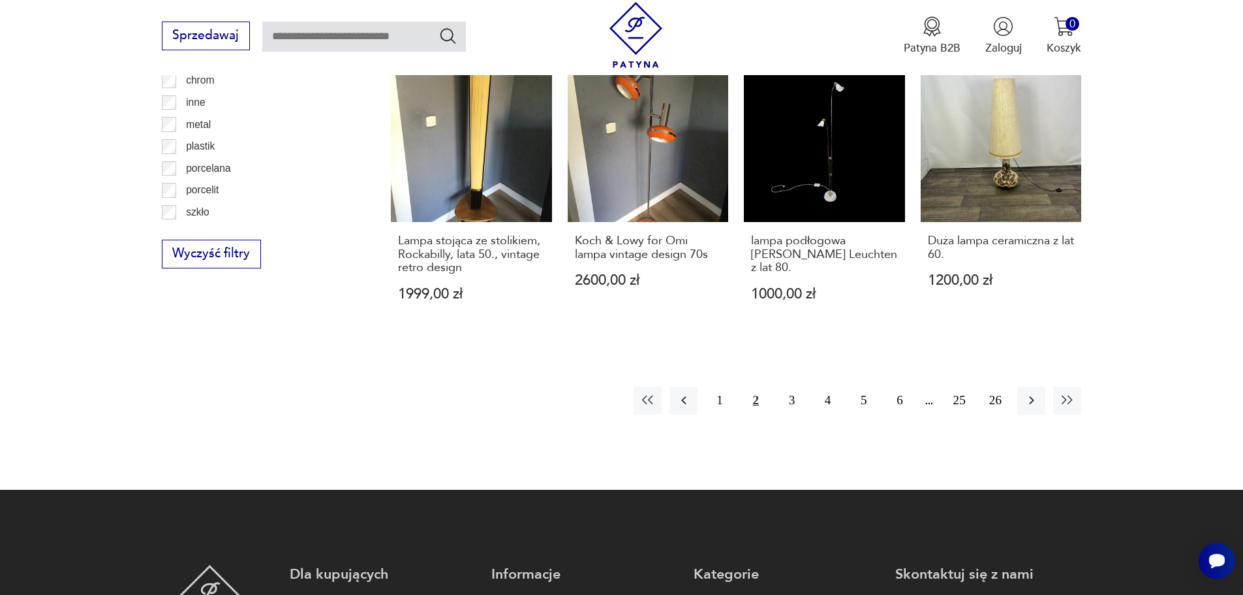
scroll to position [1497, 0]
click at [1034, 392] on icon "button" at bounding box center [1032, 400] width 16 height 16
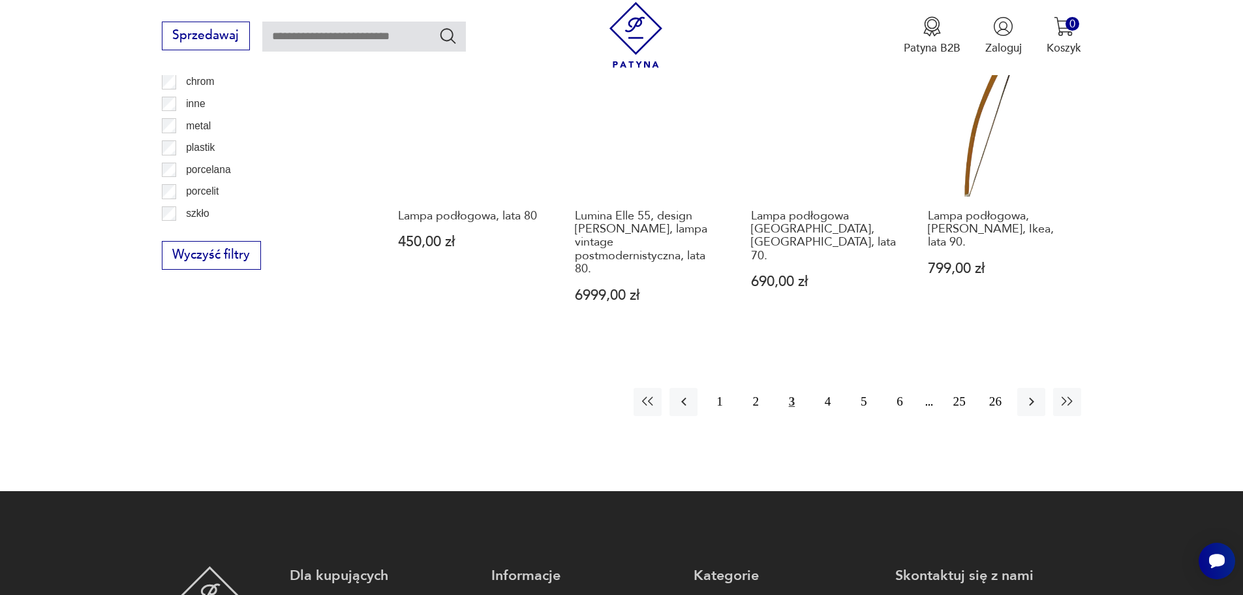
scroll to position [1497, 0]
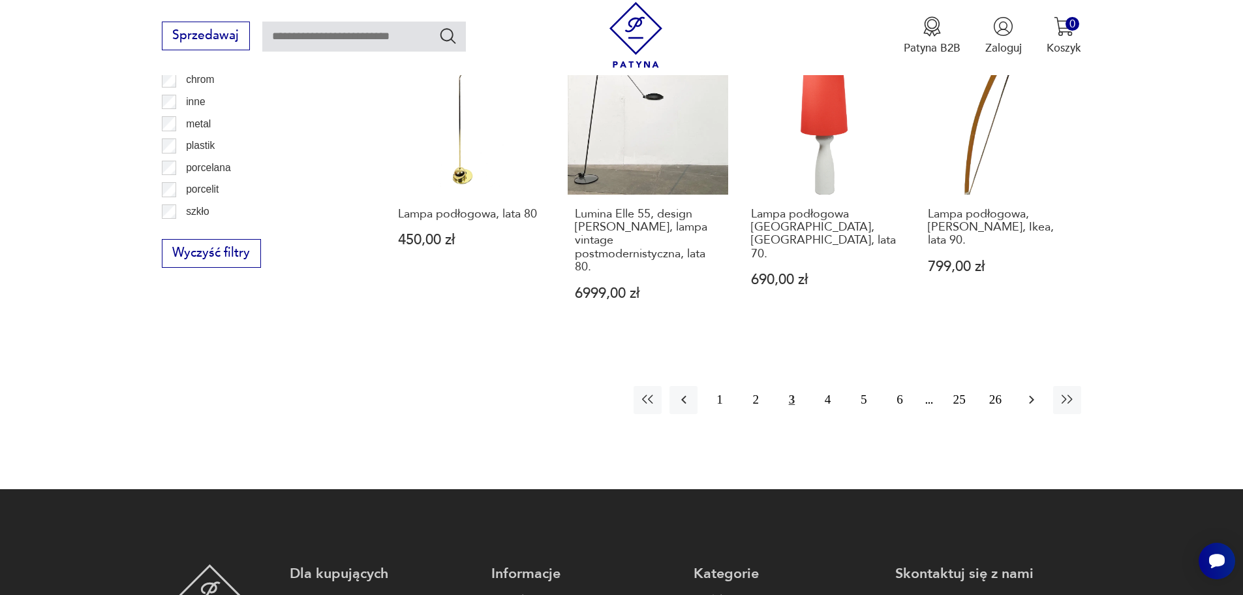
click at [1033, 400] on icon "button" at bounding box center [1031, 399] width 5 height 8
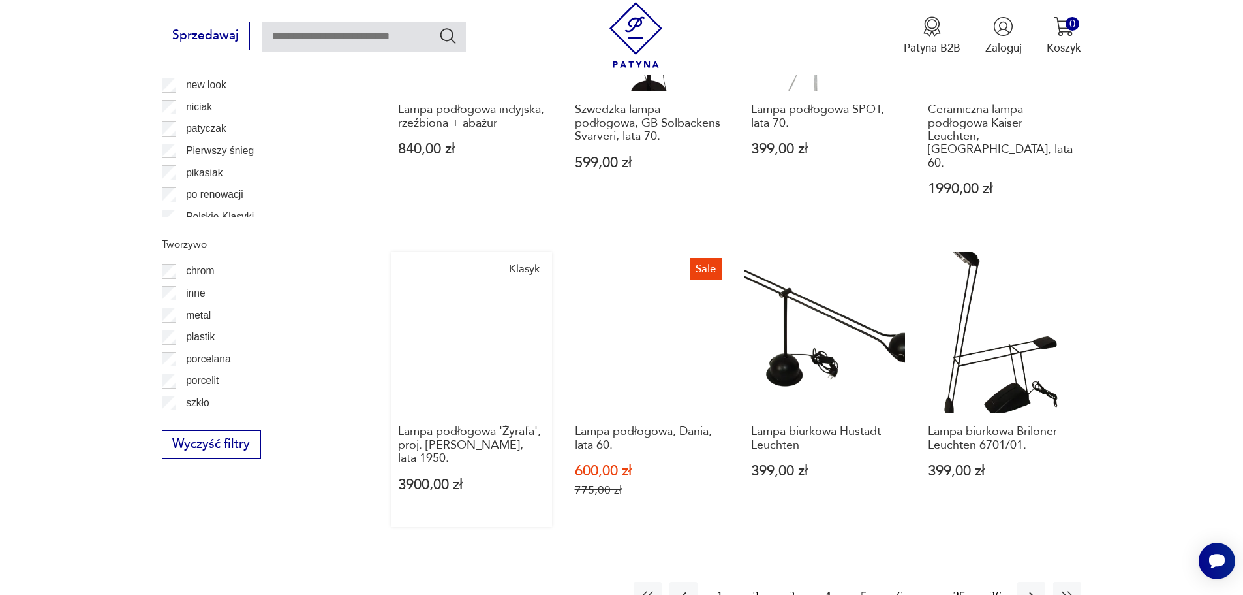
scroll to position [1432, 0]
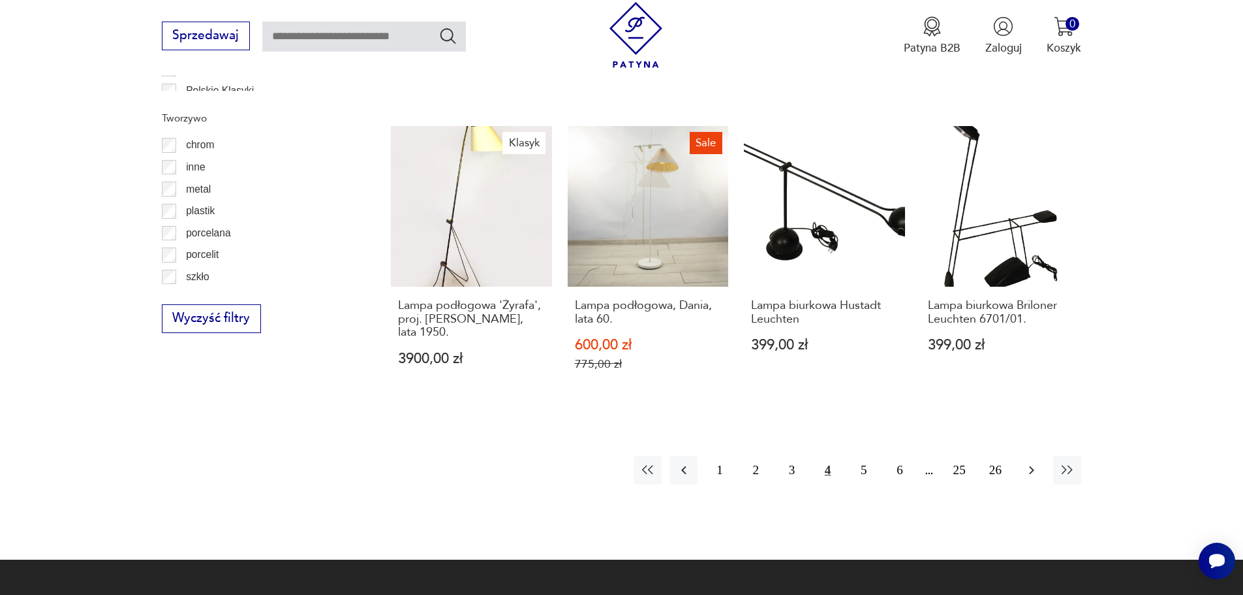
click at [1030, 466] on icon "button" at bounding box center [1031, 470] width 5 height 8
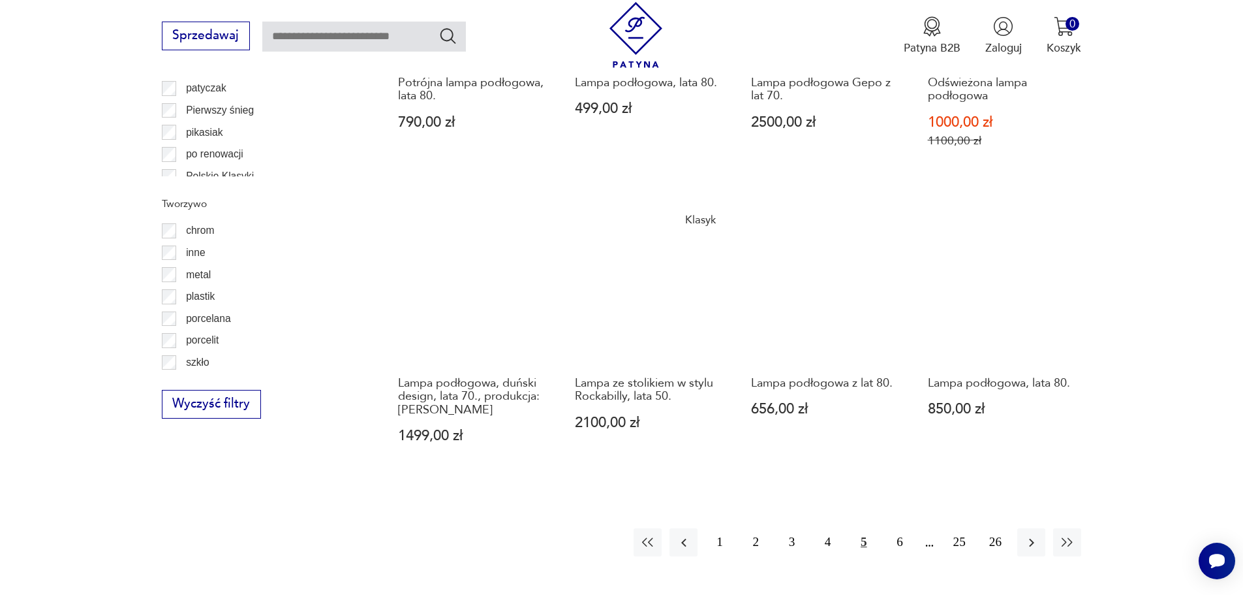
scroll to position [1367, 0]
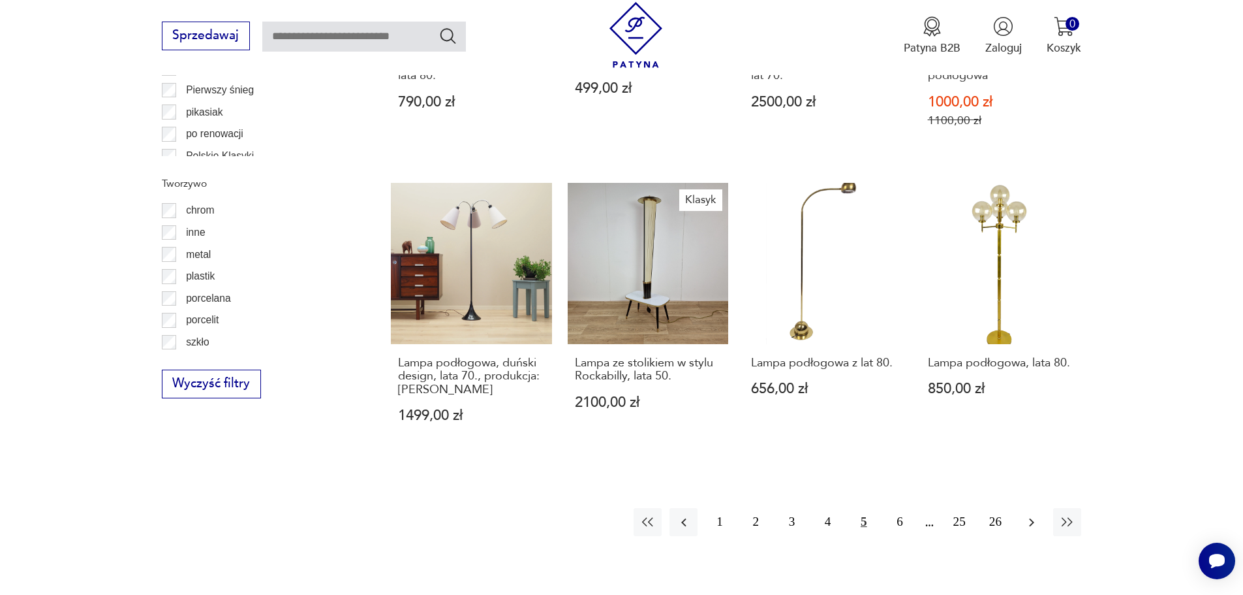
click at [1029, 519] on icon "button" at bounding box center [1032, 522] width 16 height 16
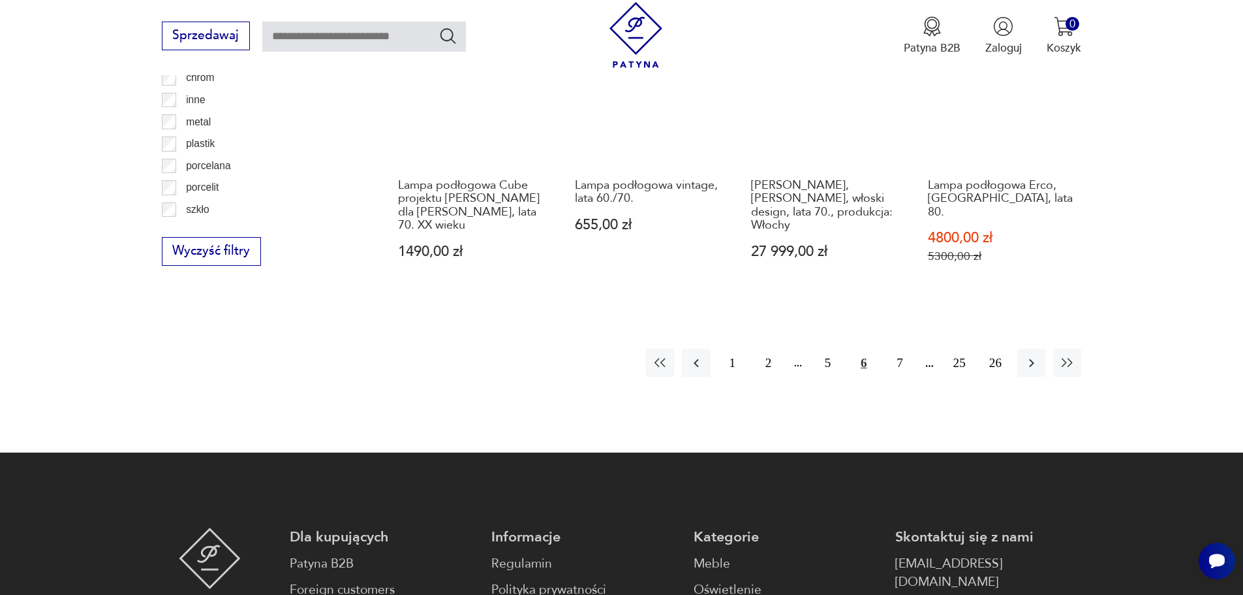
scroll to position [1497, 0]
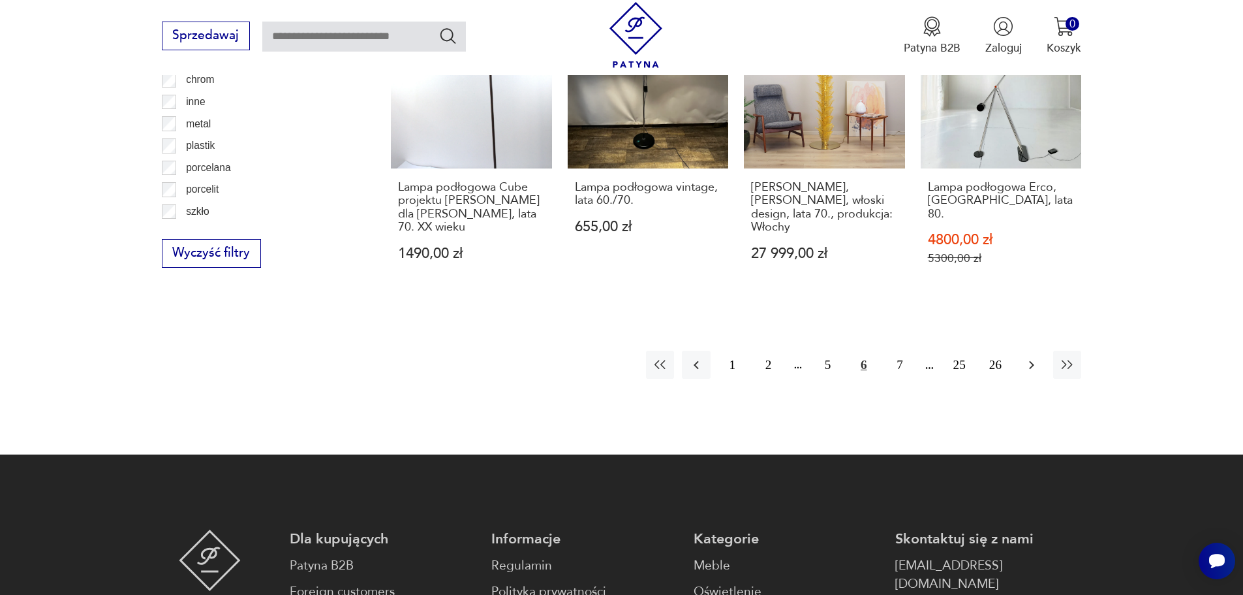
click at [1030, 365] on icon "button" at bounding box center [1032, 365] width 16 height 16
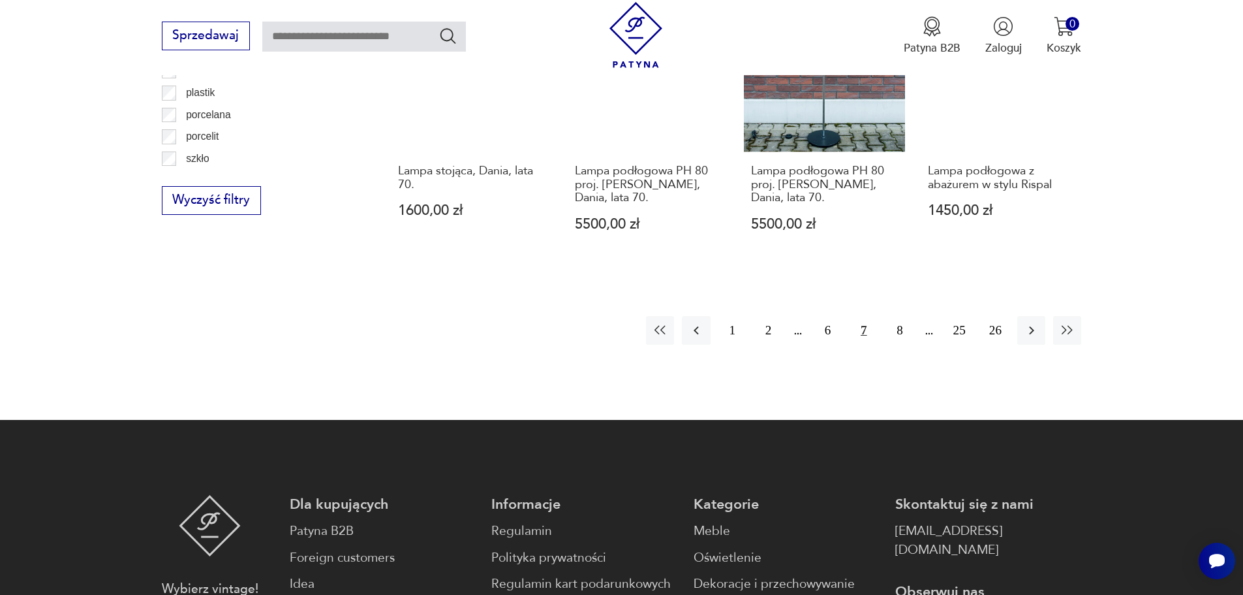
scroll to position [1562, 0]
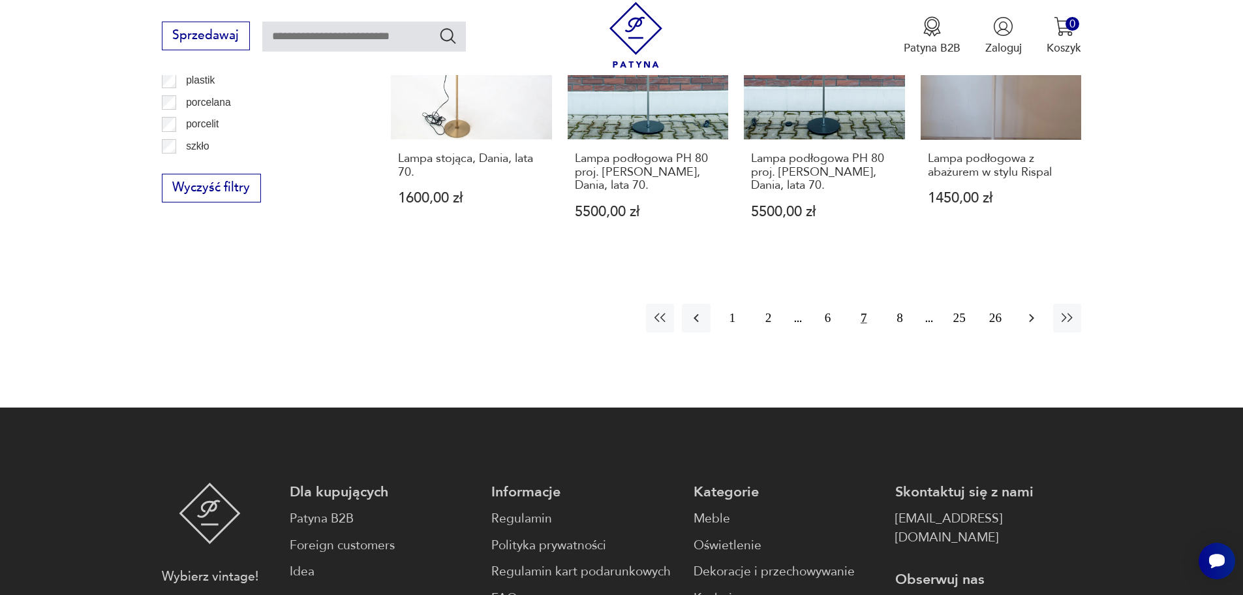
click at [1031, 320] on icon "button" at bounding box center [1031, 318] width 5 height 8
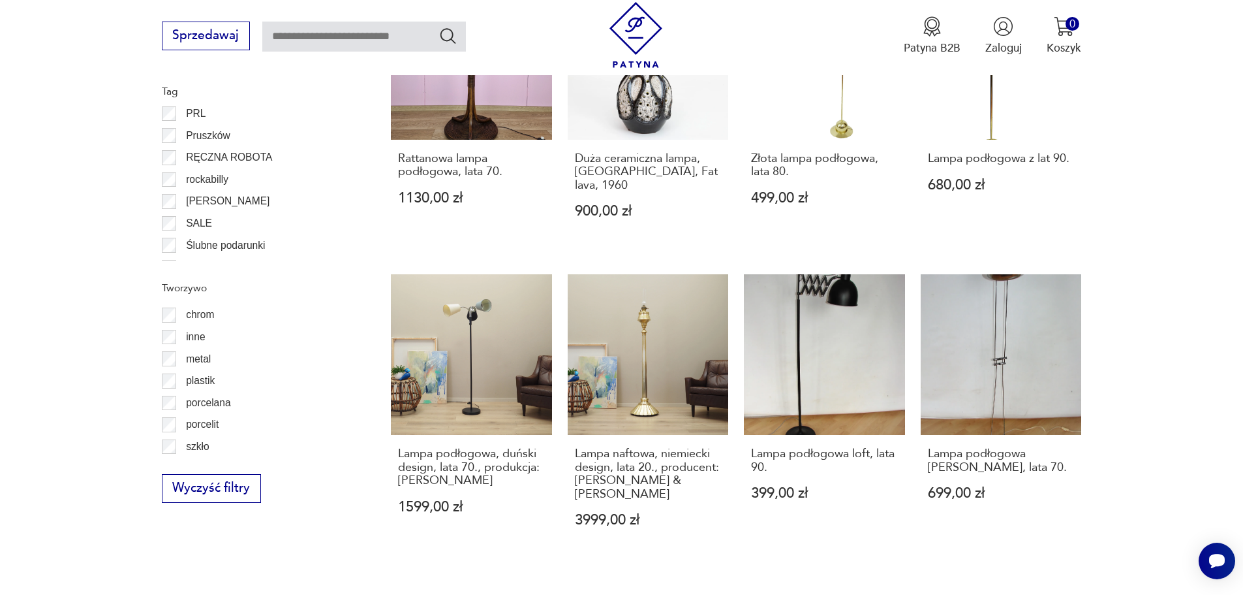
scroll to position [1301, 0]
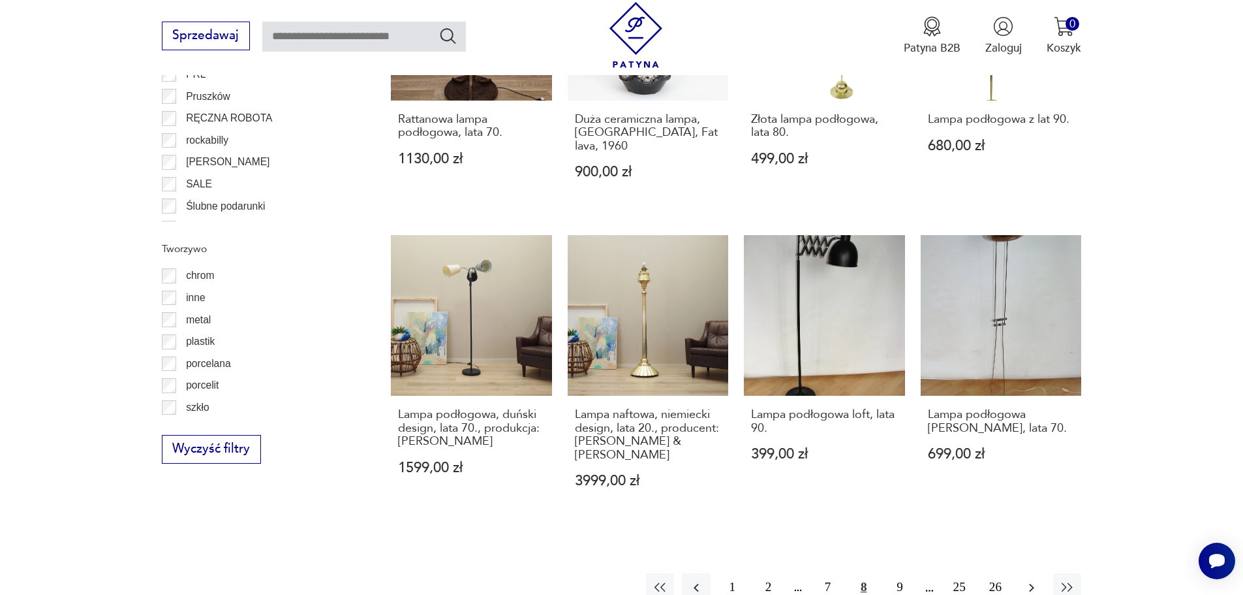
click at [1033, 580] on icon "button" at bounding box center [1032, 588] width 16 height 16
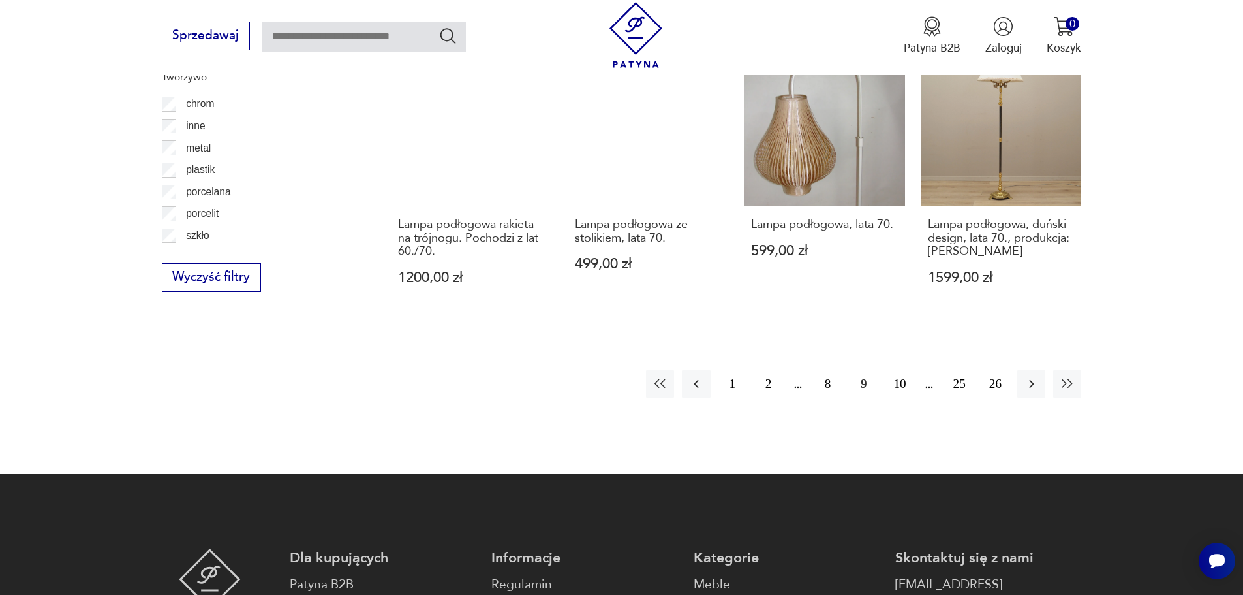
scroll to position [1497, 0]
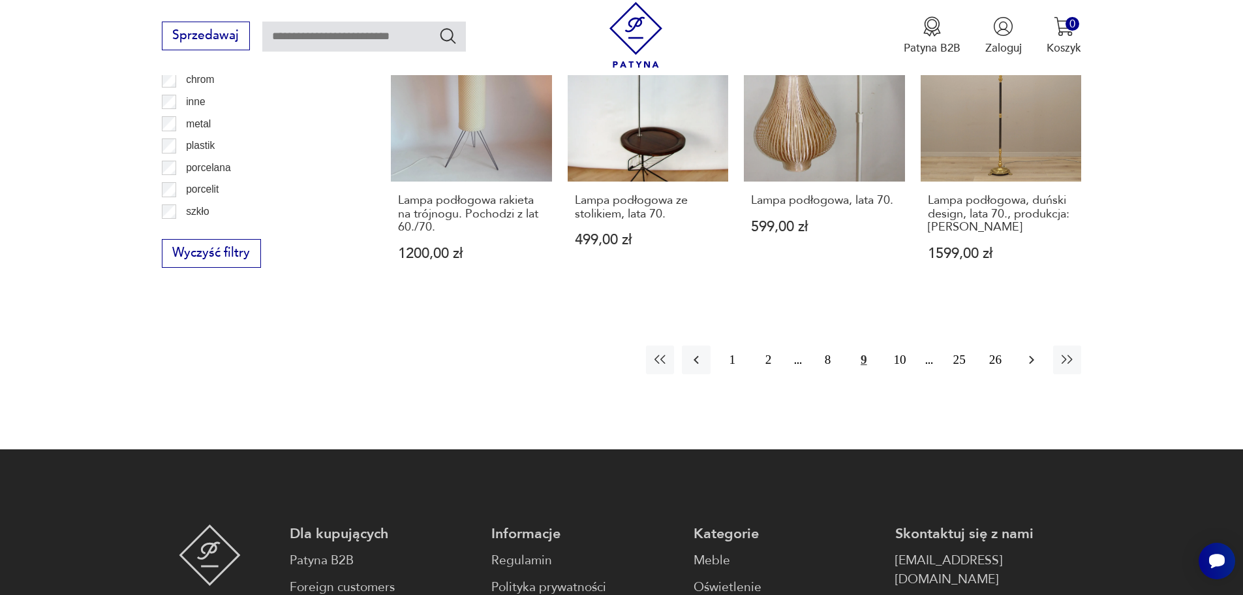
click at [1028, 352] on icon "button" at bounding box center [1032, 360] width 16 height 16
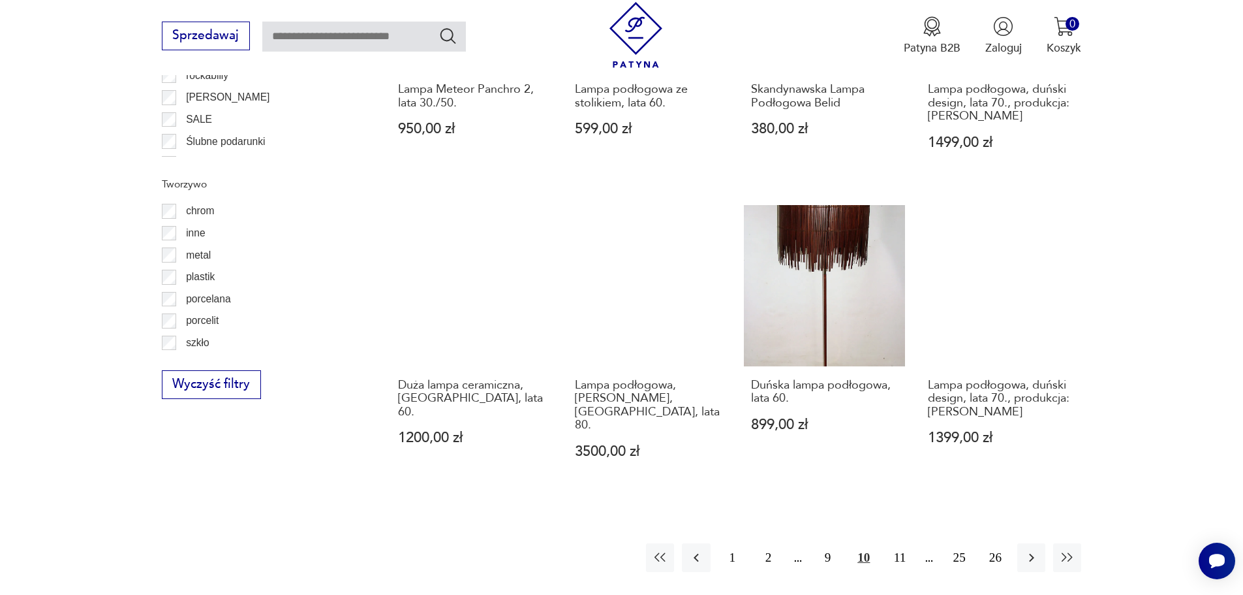
scroll to position [1367, 0]
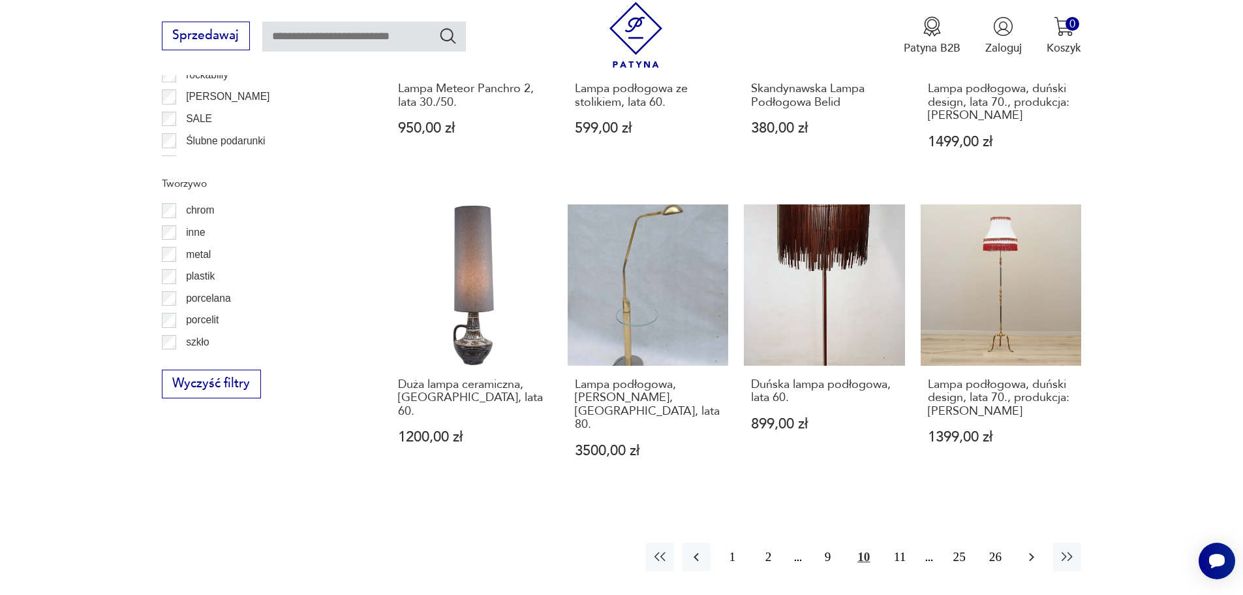
click at [1031, 542] on button "button" at bounding box center [1031, 556] width 28 height 28
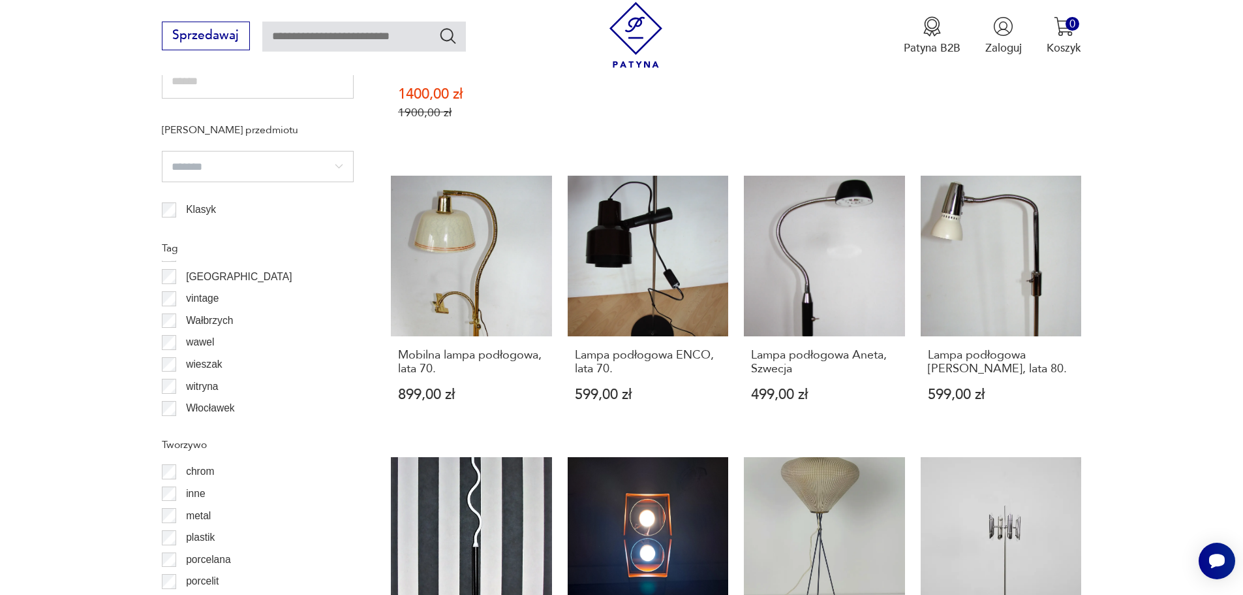
scroll to position [1367, 0]
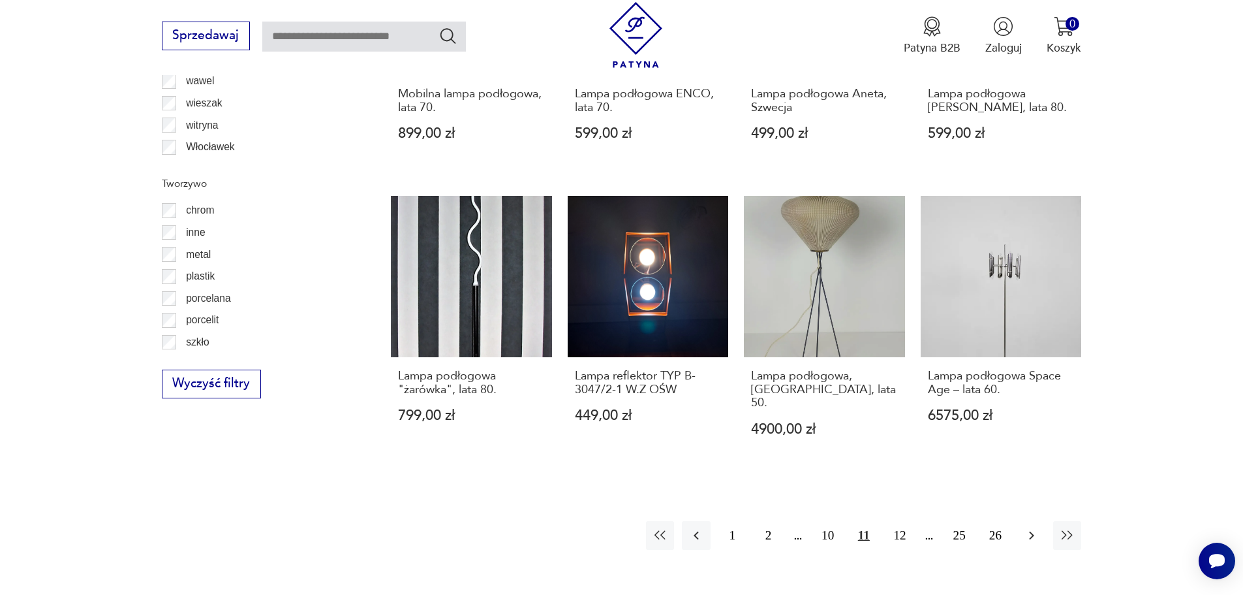
click at [1038, 527] on icon "button" at bounding box center [1032, 535] width 16 height 16
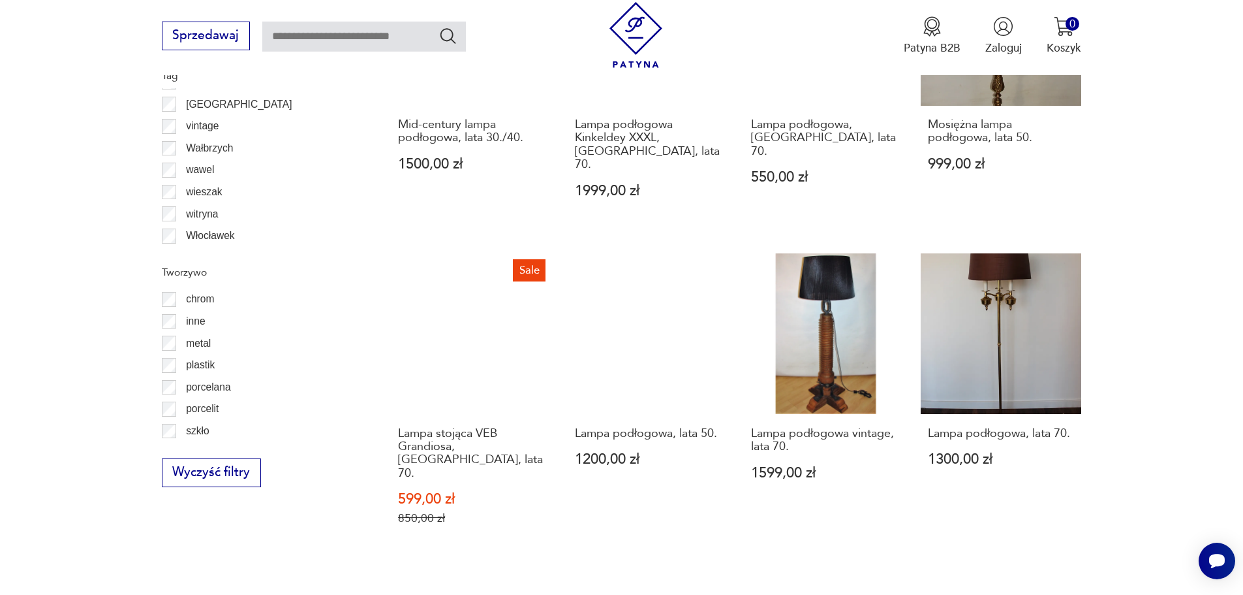
scroll to position [1301, 0]
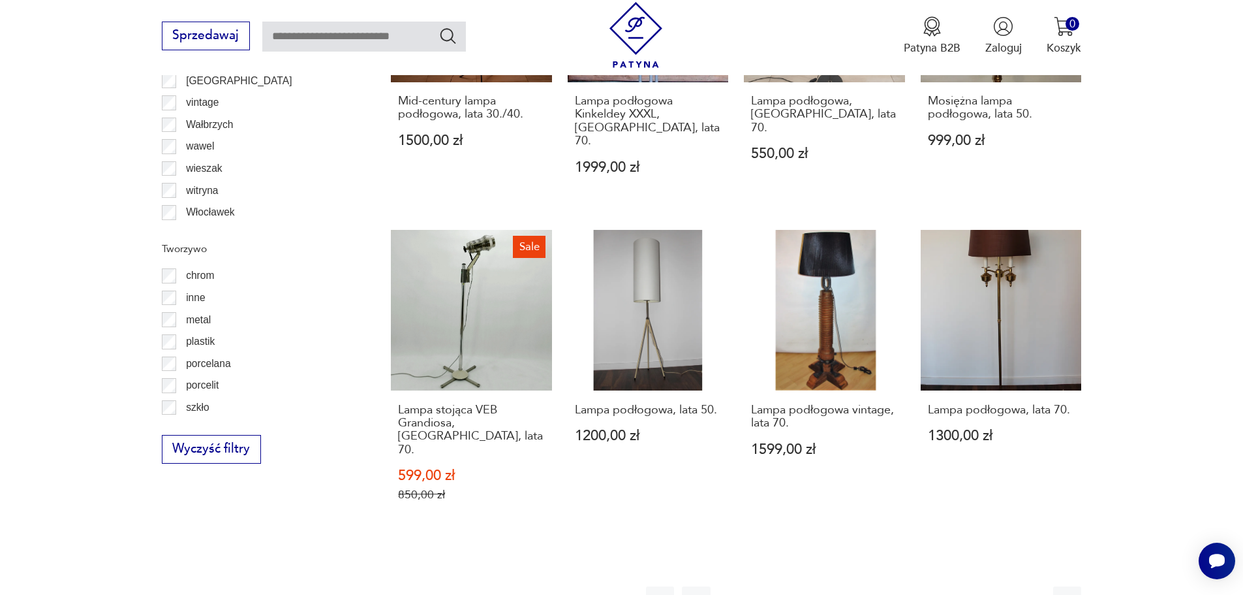
click at [1029, 593] on icon "button" at bounding box center [1032, 601] width 16 height 16
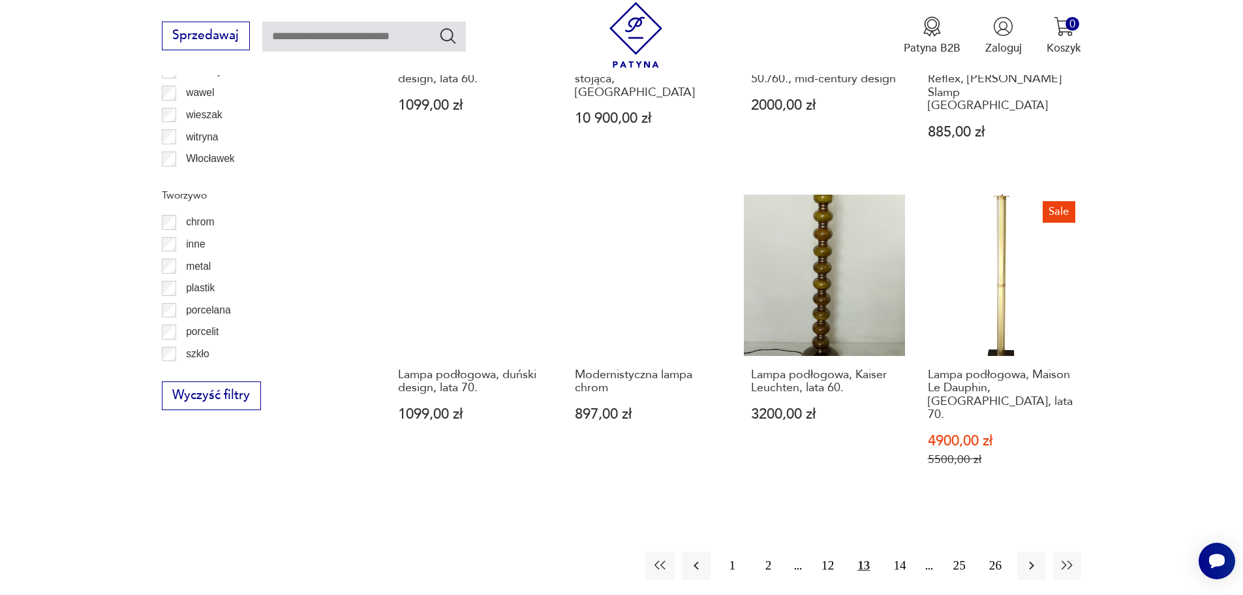
scroll to position [1367, 0]
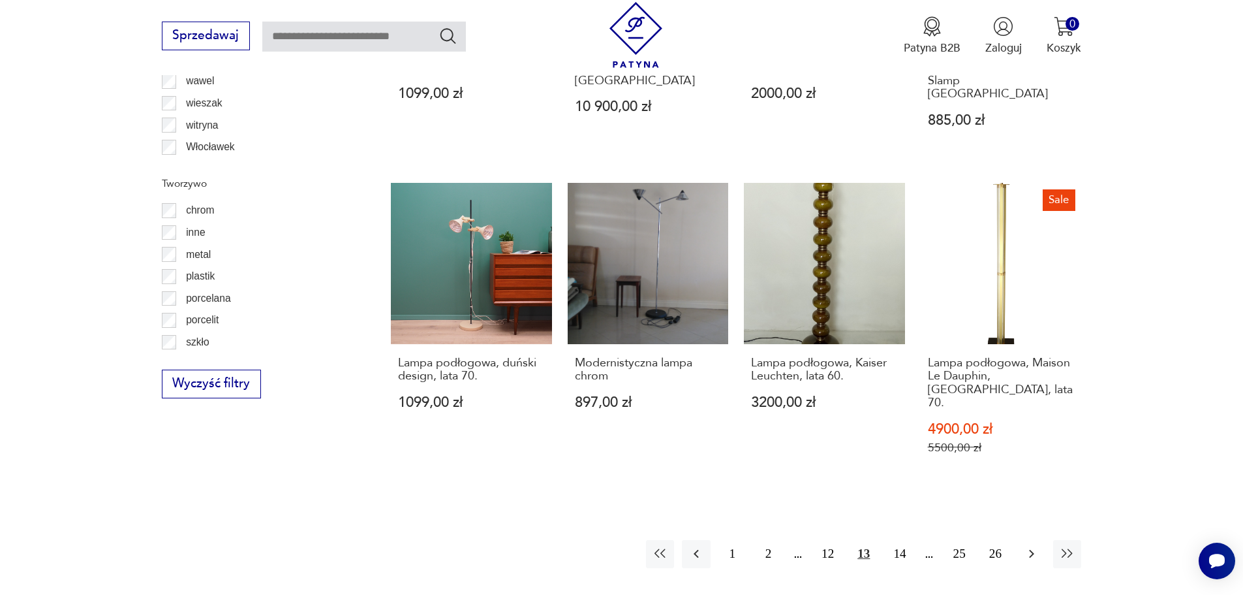
click at [1036, 546] on icon "button" at bounding box center [1032, 554] width 16 height 16
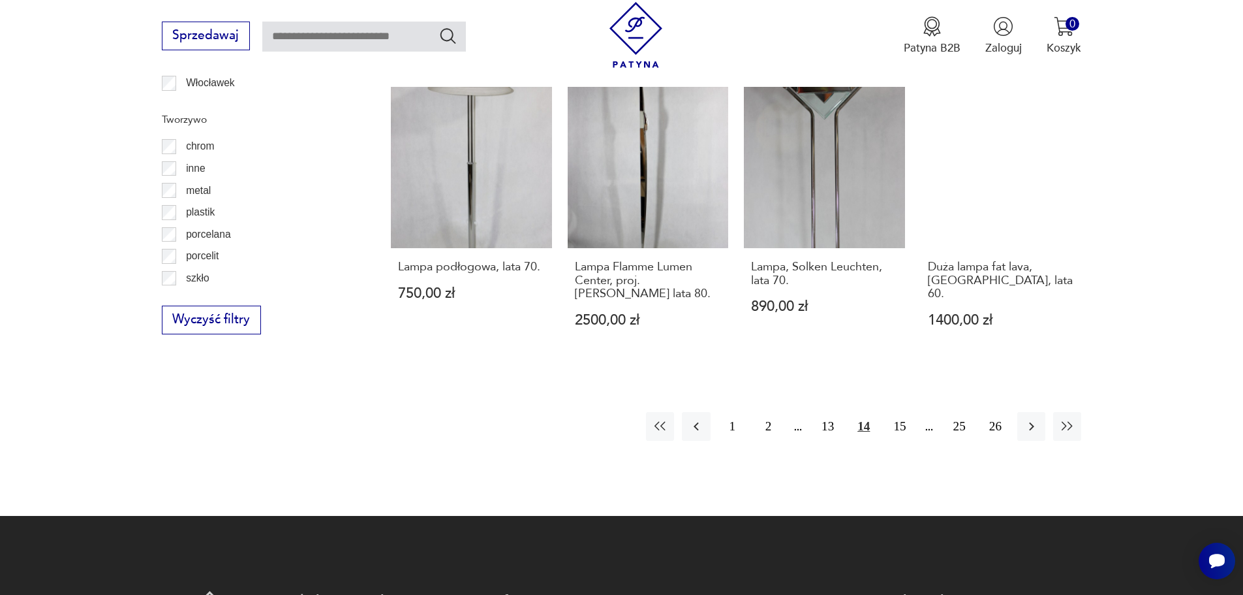
scroll to position [1432, 0]
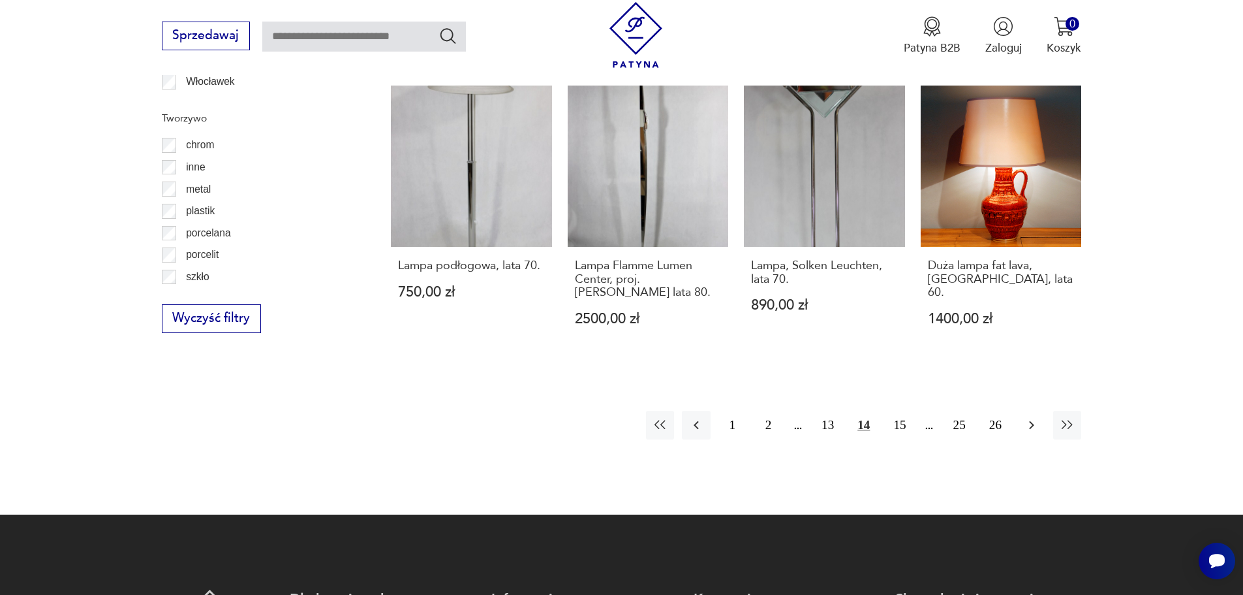
click at [1027, 417] on icon "button" at bounding box center [1032, 425] width 16 height 16
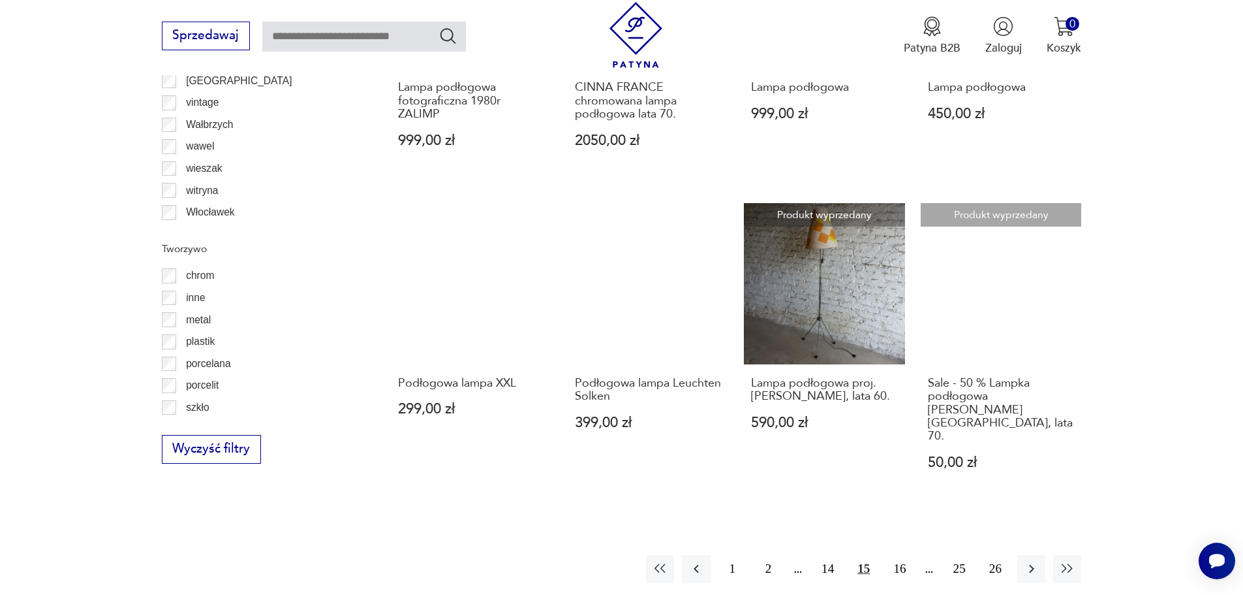
scroll to position [1432, 0]
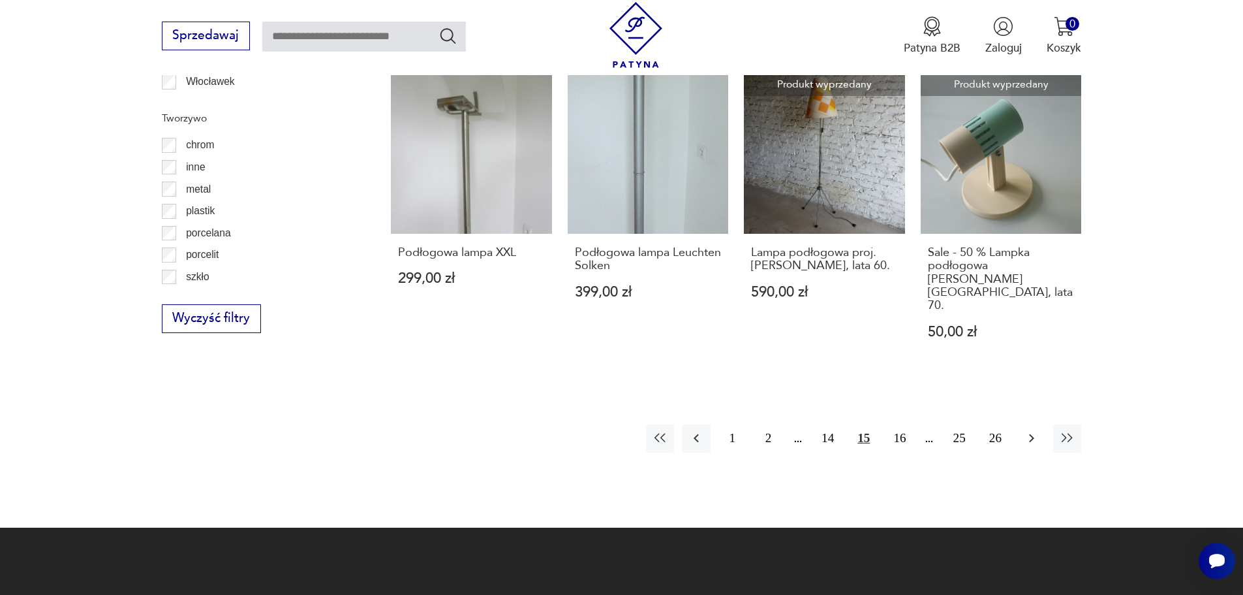
click at [1030, 430] on icon "button" at bounding box center [1032, 438] width 16 height 16
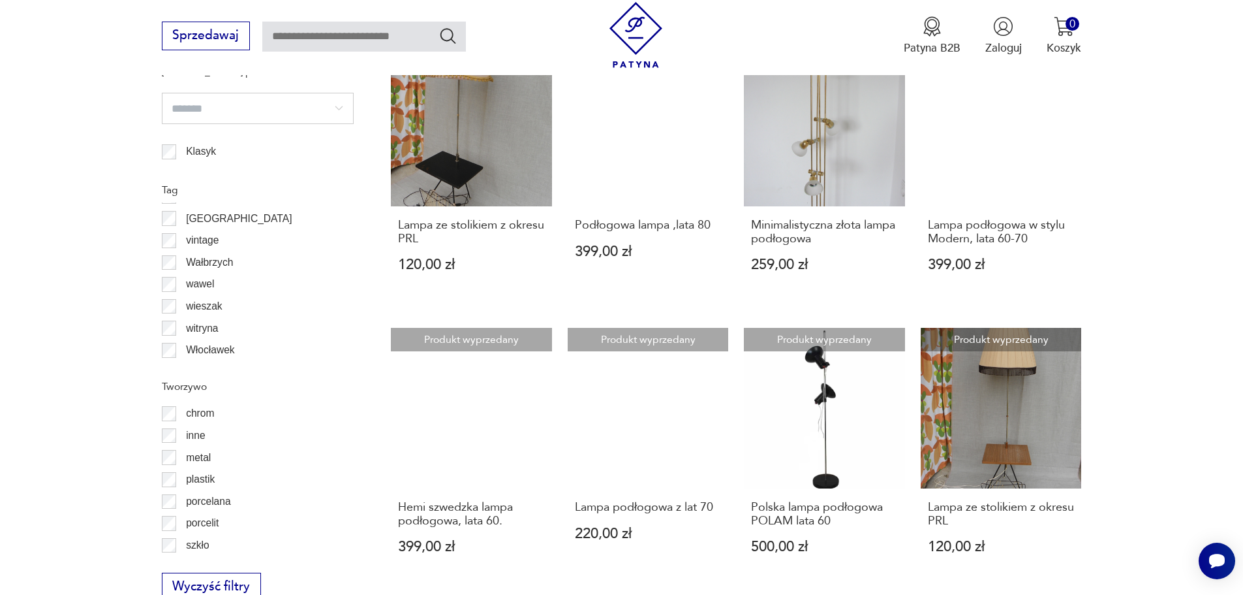
scroll to position [1171, 0]
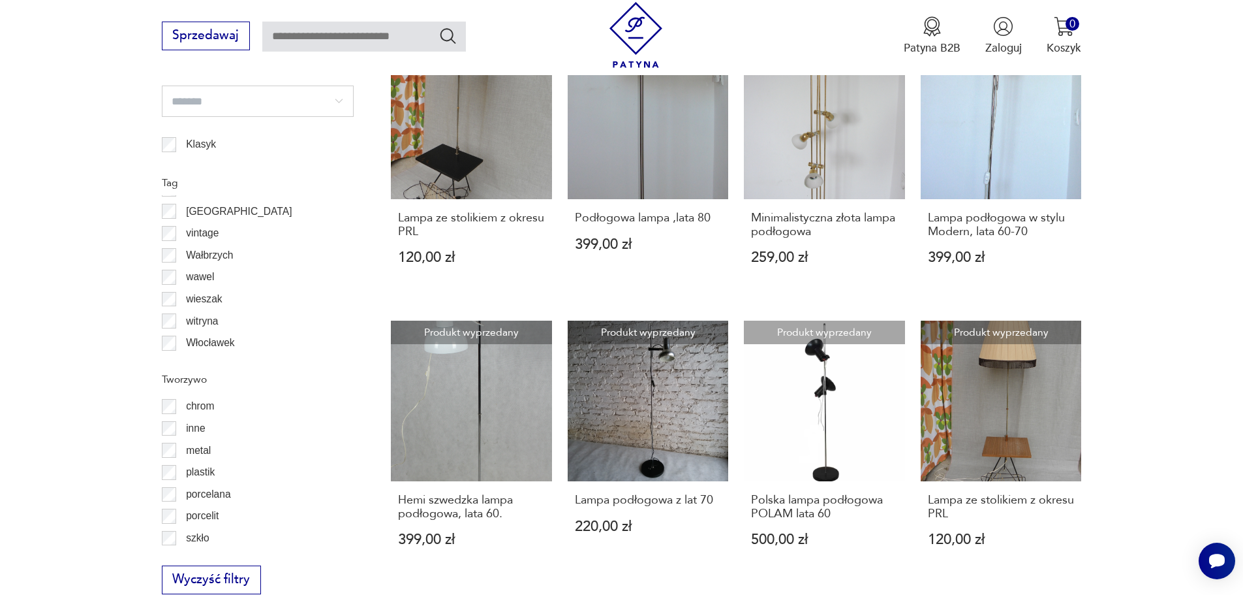
scroll to position [1432, 0]
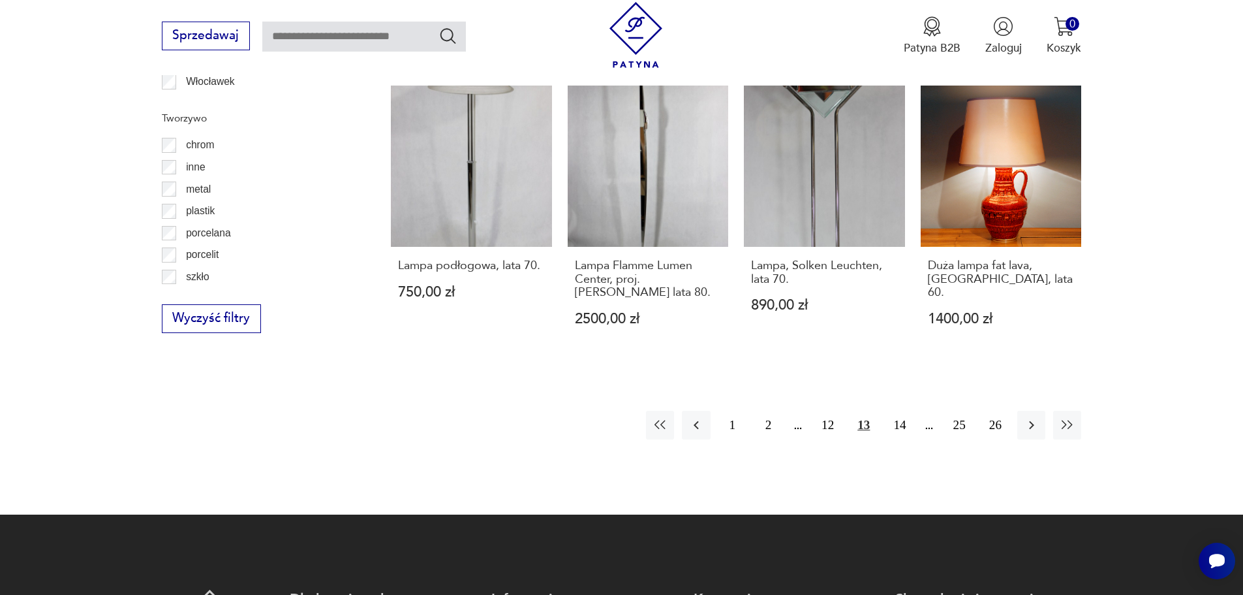
scroll to position [1367, 0]
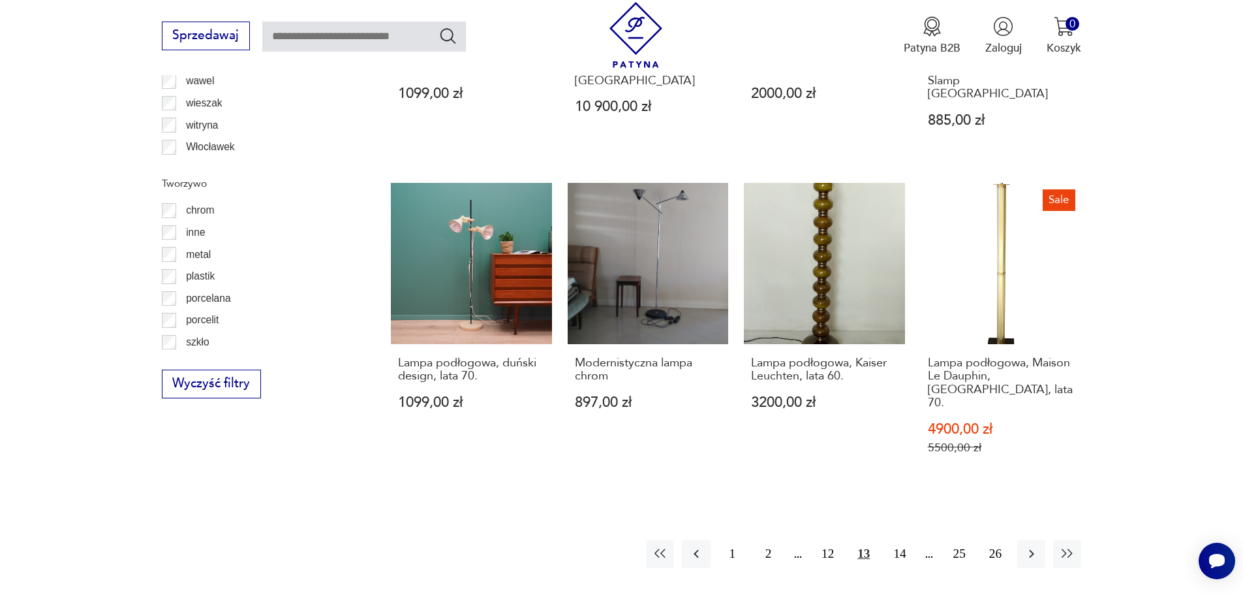
scroll to position [1301, 0]
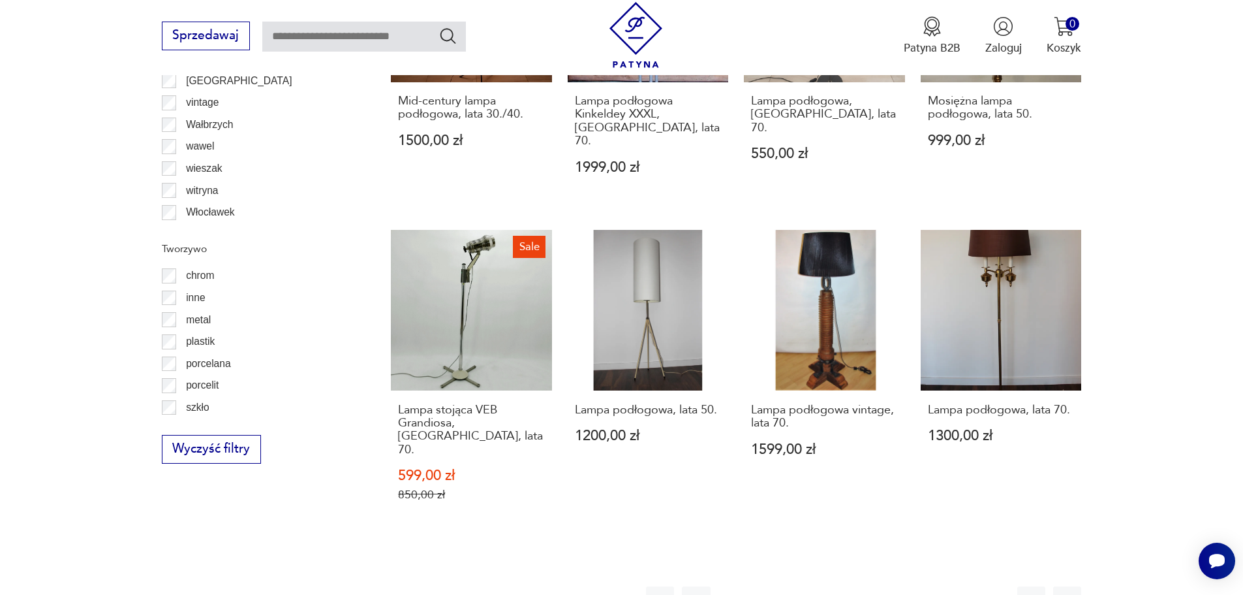
scroll to position [1367, 0]
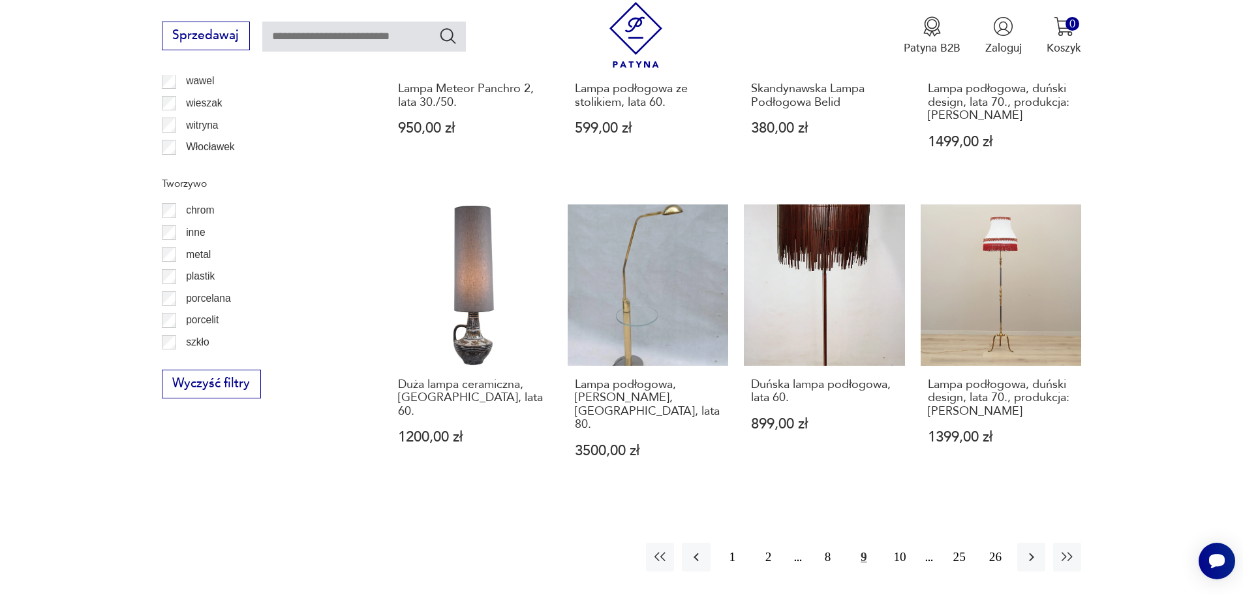
scroll to position [1497, 0]
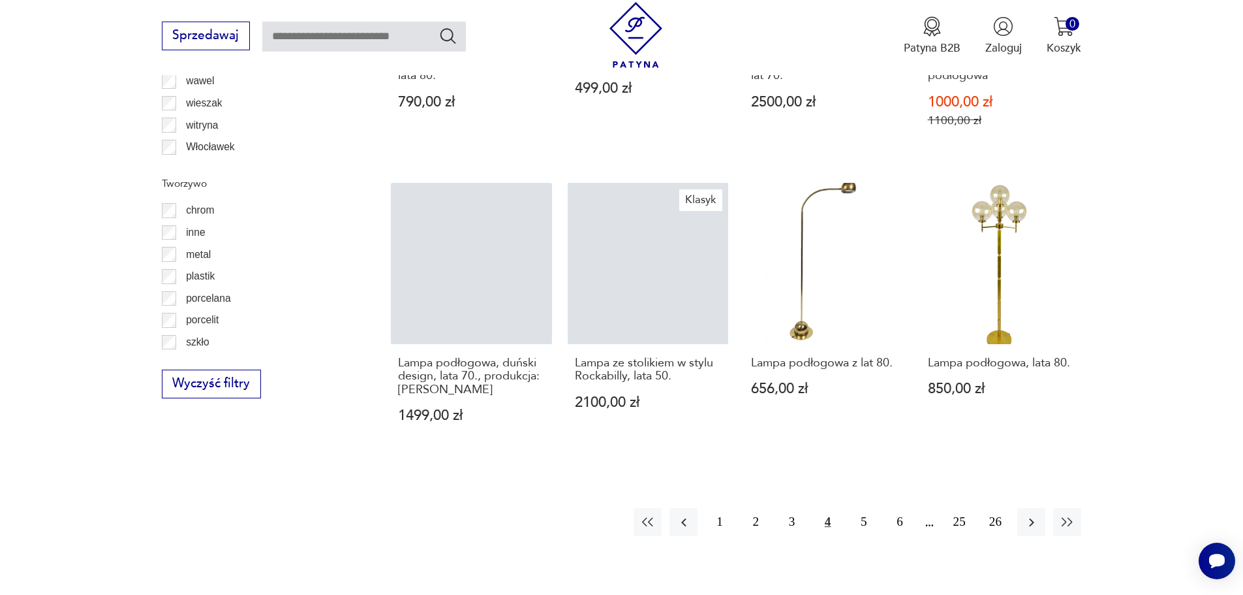
scroll to position [1432, 0]
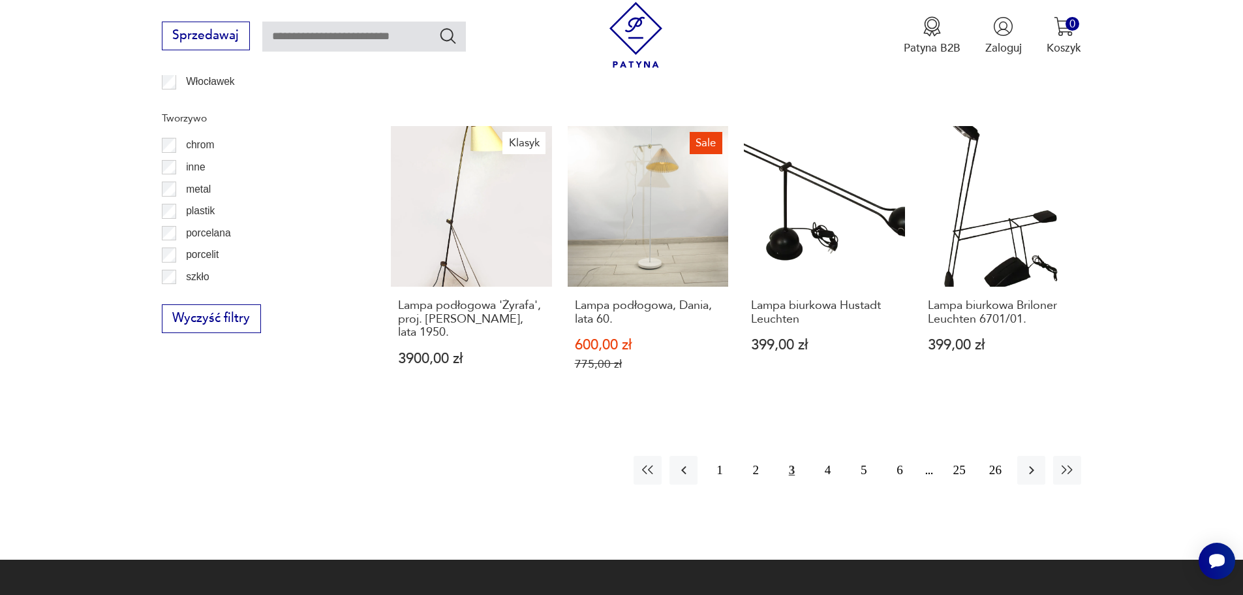
scroll to position [1497, 0]
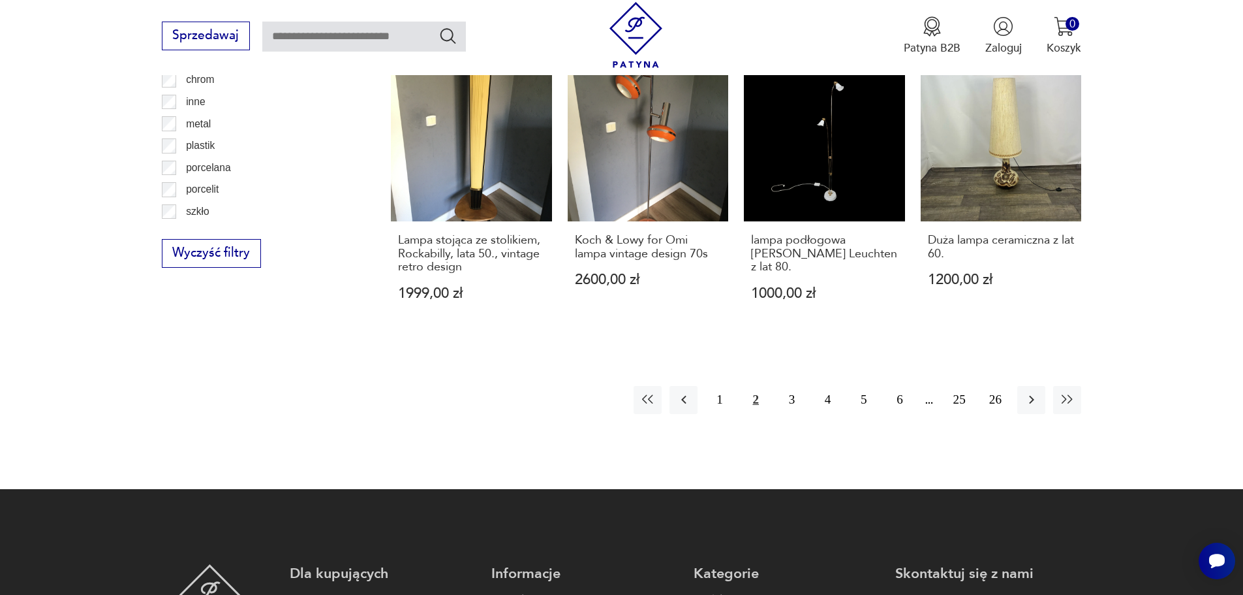
scroll to position [1561, 0]
